Goal: Navigation & Orientation: Find specific page/section

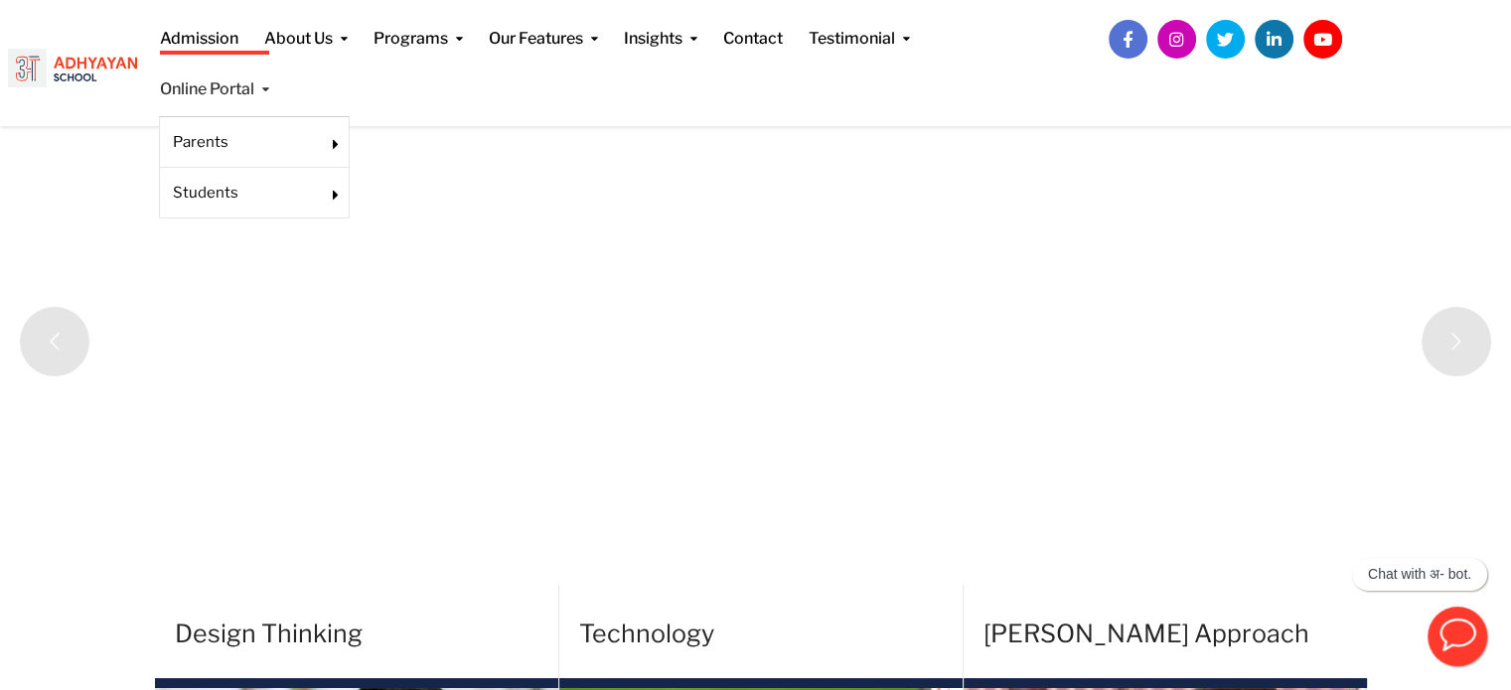
scroll to position [149, 0]
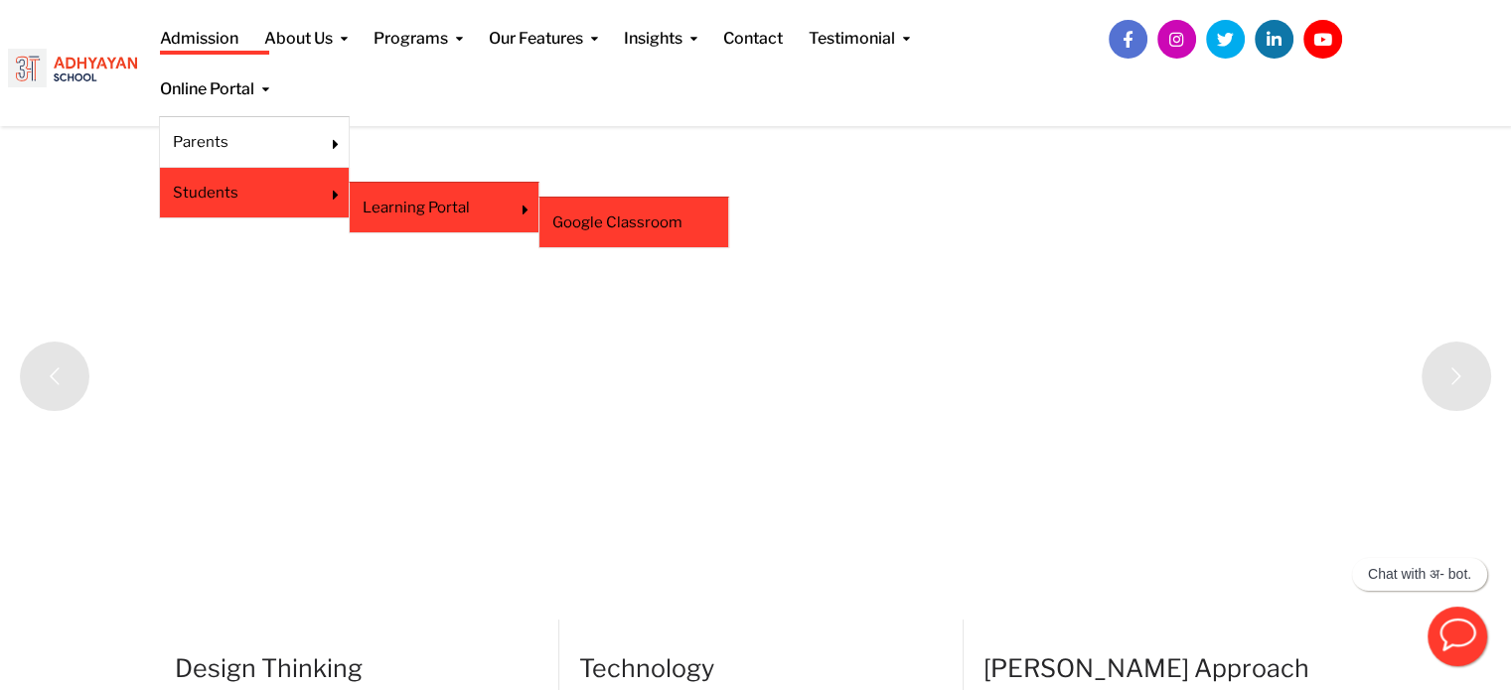
click at [598, 212] on link "Google Classroom" at bounding box center [633, 223] width 163 height 22
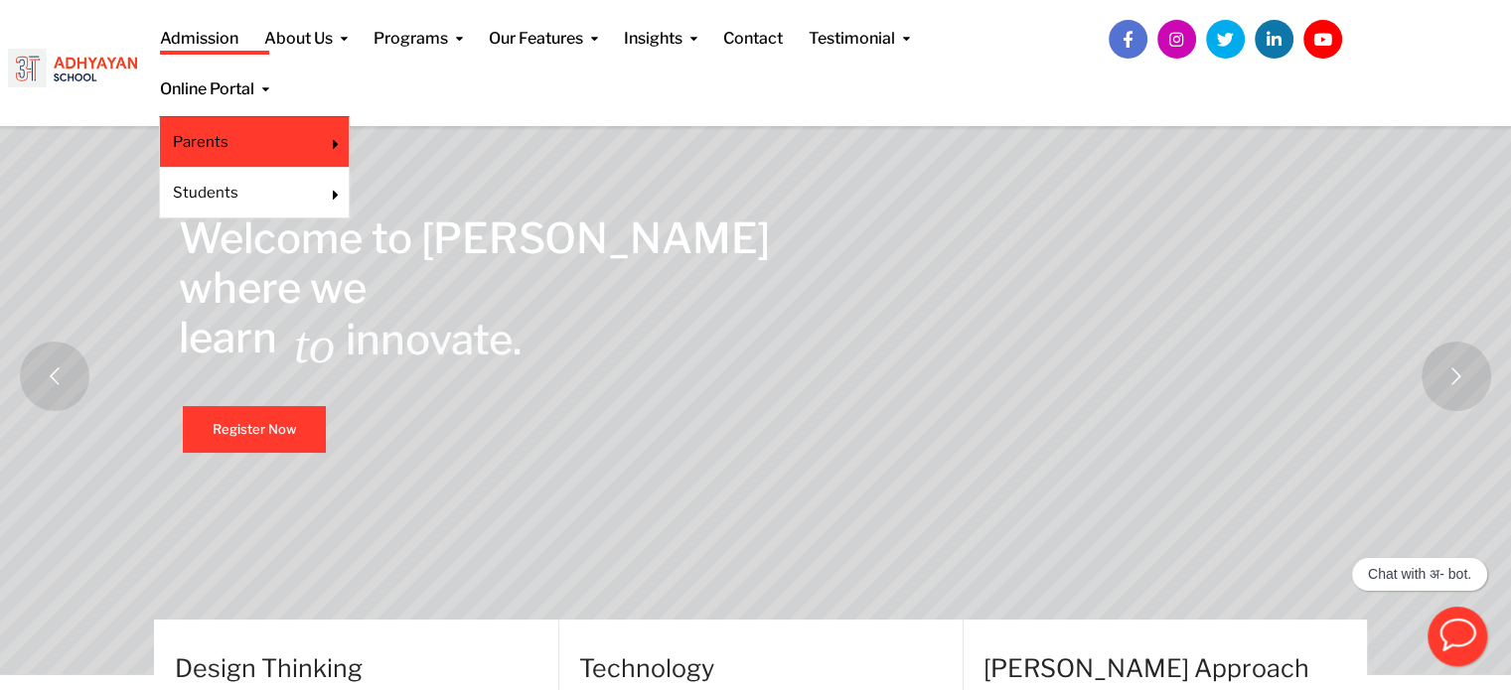
click at [242, 142] on link "Parents" at bounding box center [241, 142] width 136 height 22
click at [402, 148] on link "LMS" at bounding box center [431, 157] width 136 height 22
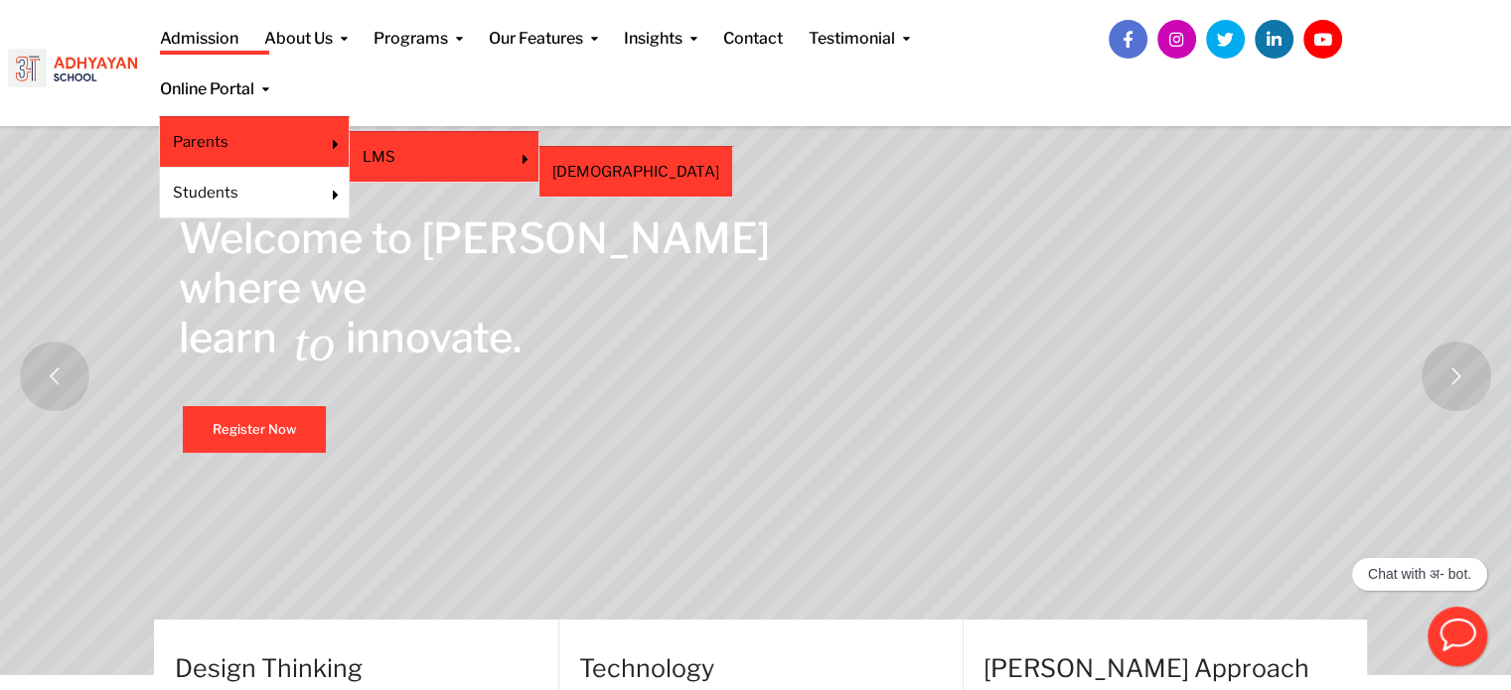
click at [565, 162] on link "[DEMOGRAPHIC_DATA]" at bounding box center [635, 172] width 167 height 22
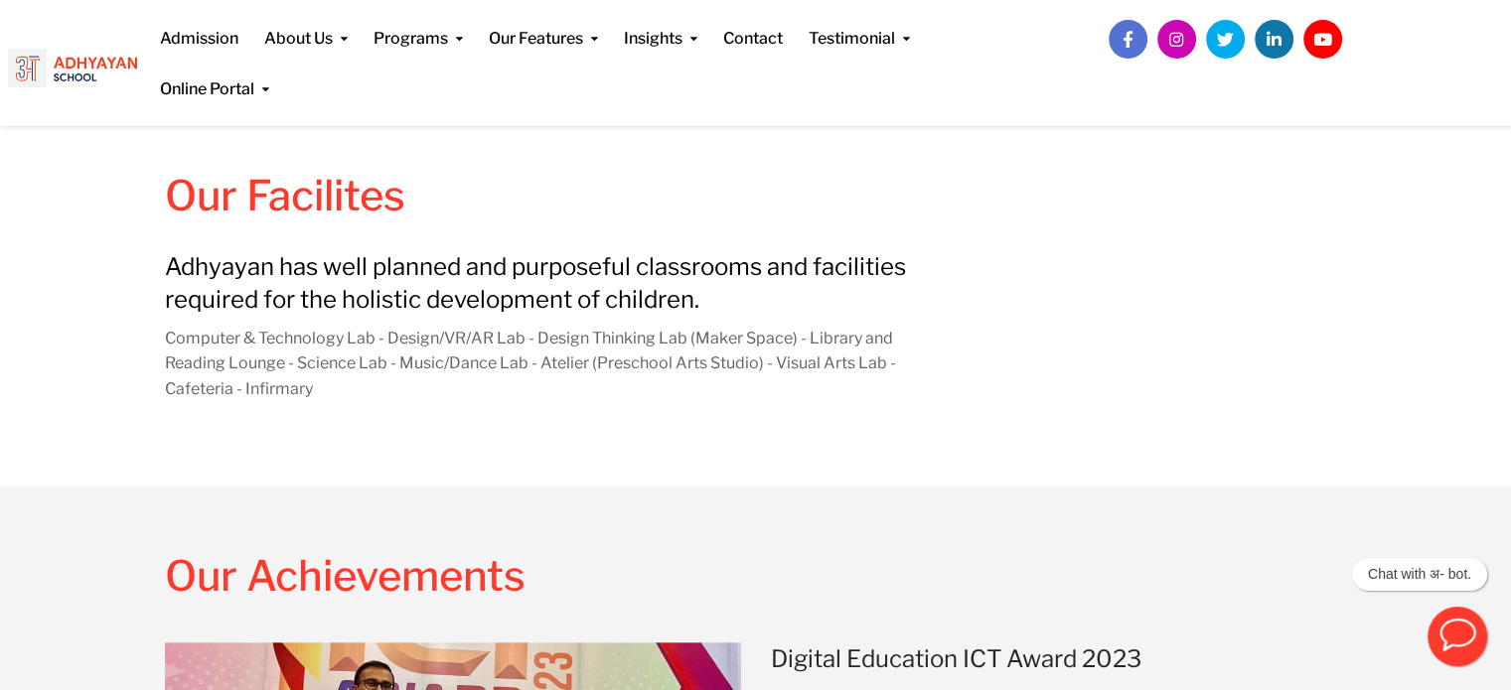
scroll to position [1838, 0]
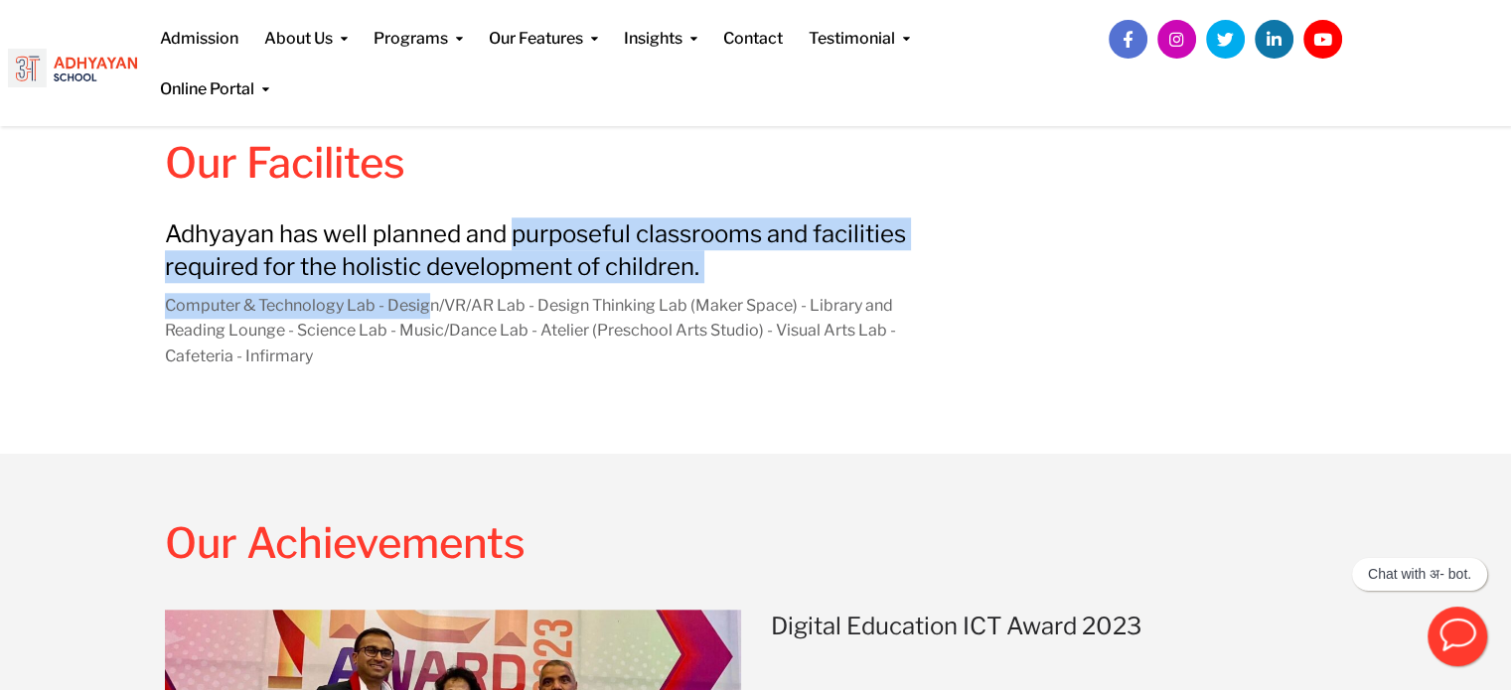
drag, startPoint x: 516, startPoint y: 229, endPoint x: 376, endPoint y: 270, distance: 145.8
click at [422, 288] on div "Adhyayan has well planned and purposeful classrooms and facilities required for…" at bounding box center [554, 294] width 778 height 152
click at [375, 269] on p "Adhyayan has well planned and purposeful classrooms and facilities required for…" at bounding box center [554, 251] width 778 height 66
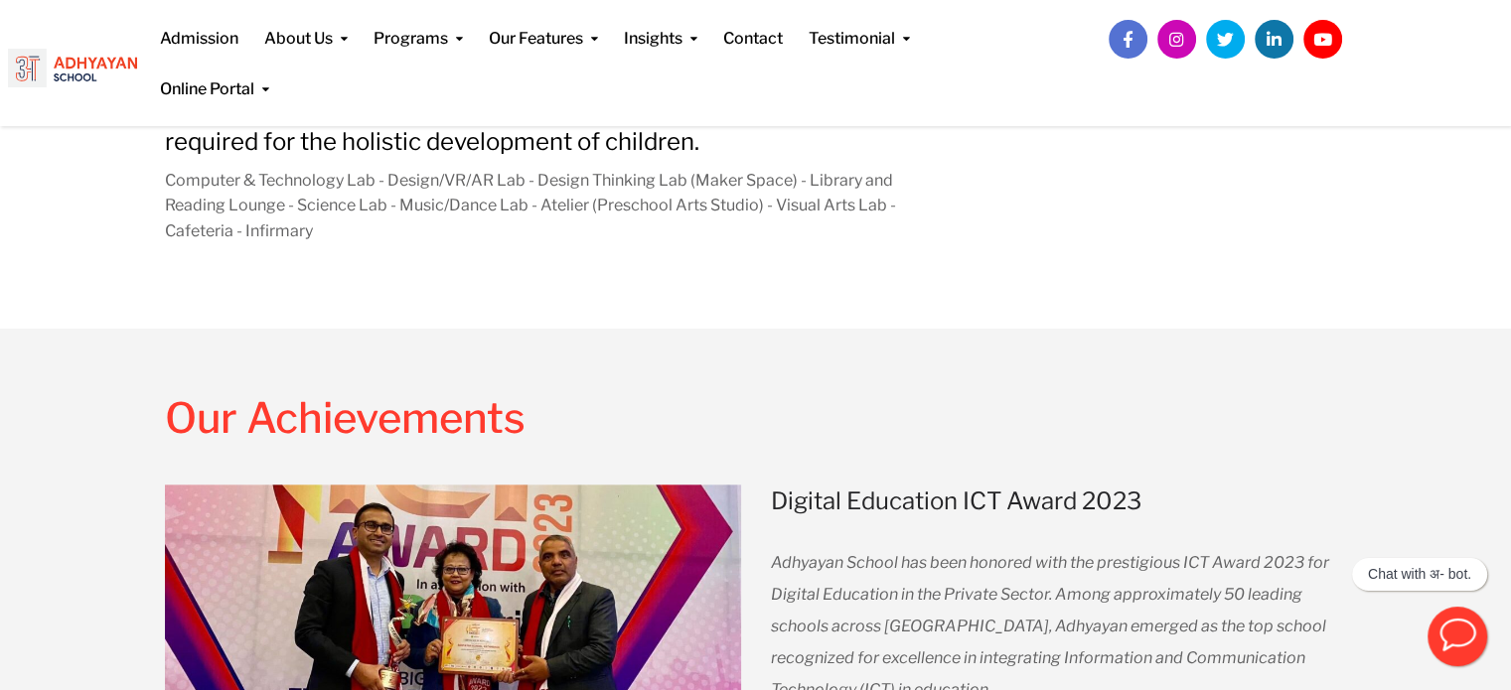
scroll to position [2135, 0]
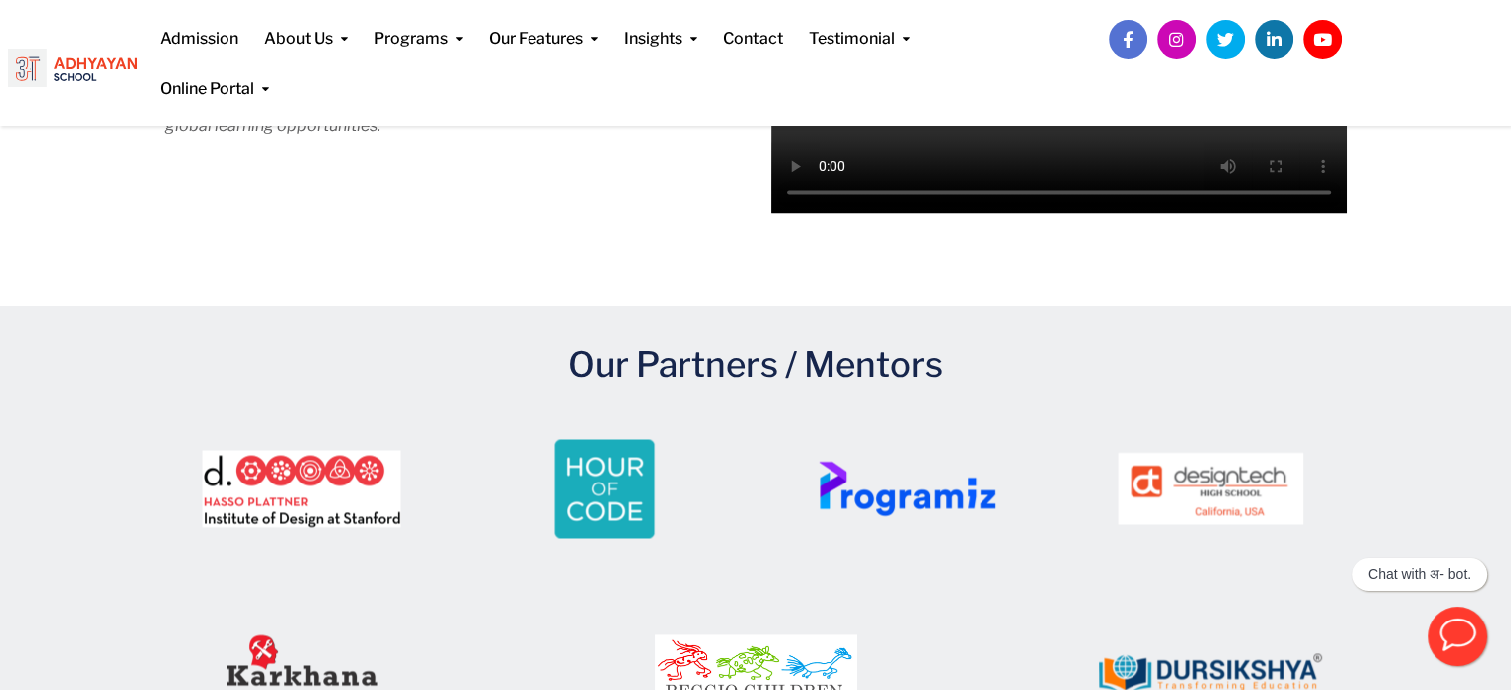
scroll to position [3119, 0]
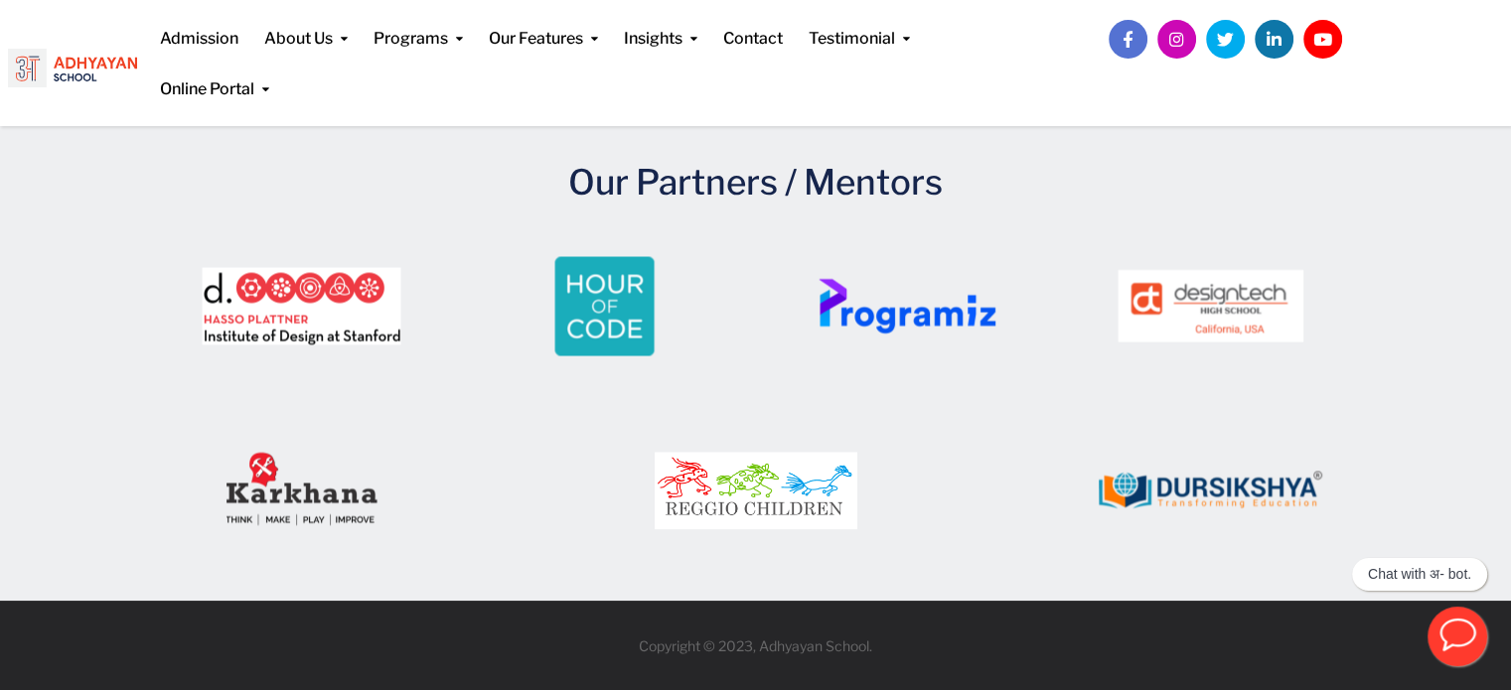
click at [1173, 479] on img at bounding box center [1210, 489] width 273 height 149
